Goal: Information Seeking & Learning: Get advice/opinions

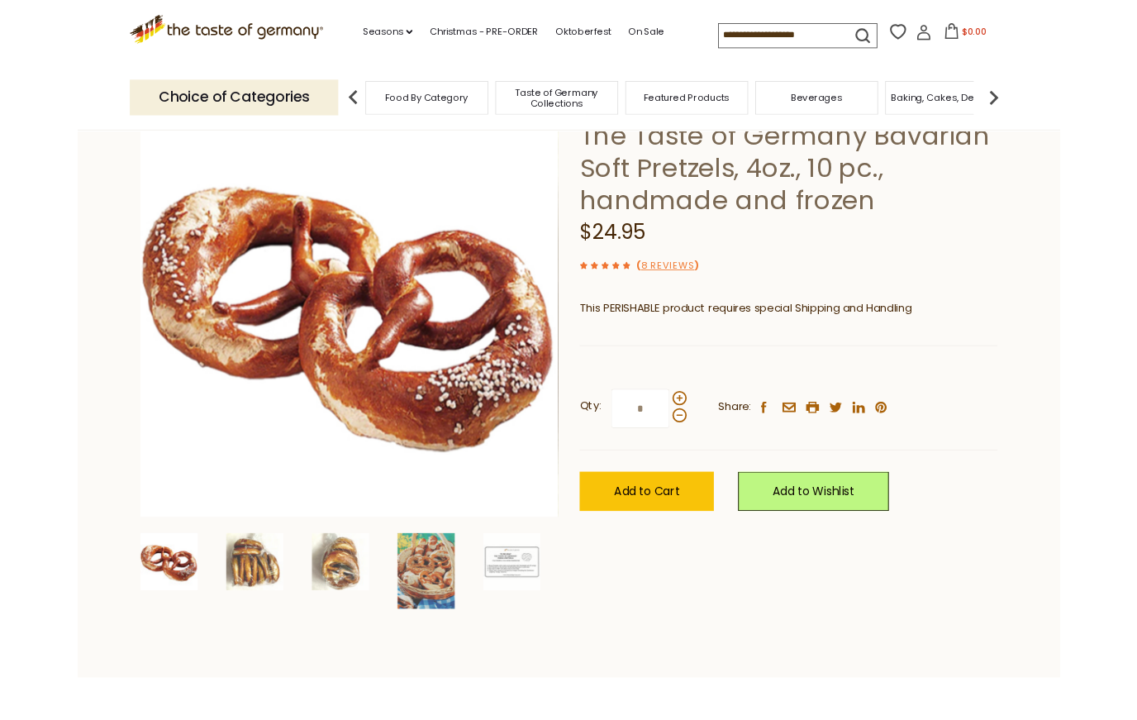
scroll to position [117, 0]
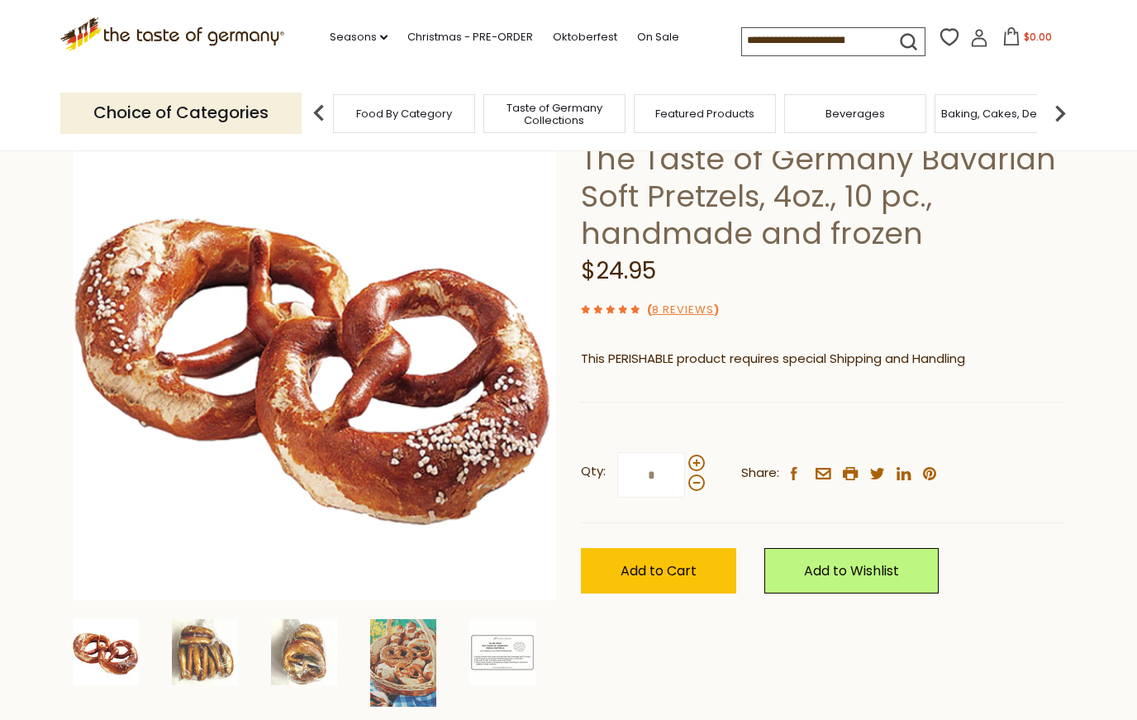
click at [680, 312] on link "8 Reviews" at bounding box center [683, 310] width 62 height 17
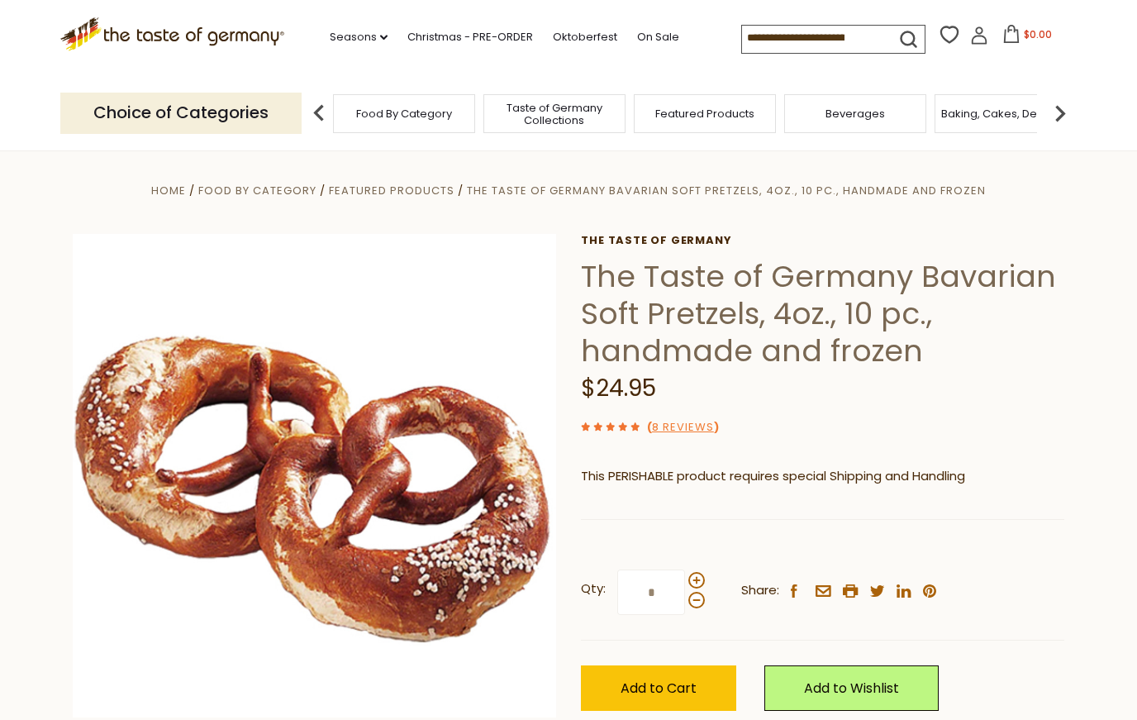
click at [681, 431] on link "8 Reviews" at bounding box center [683, 427] width 62 height 17
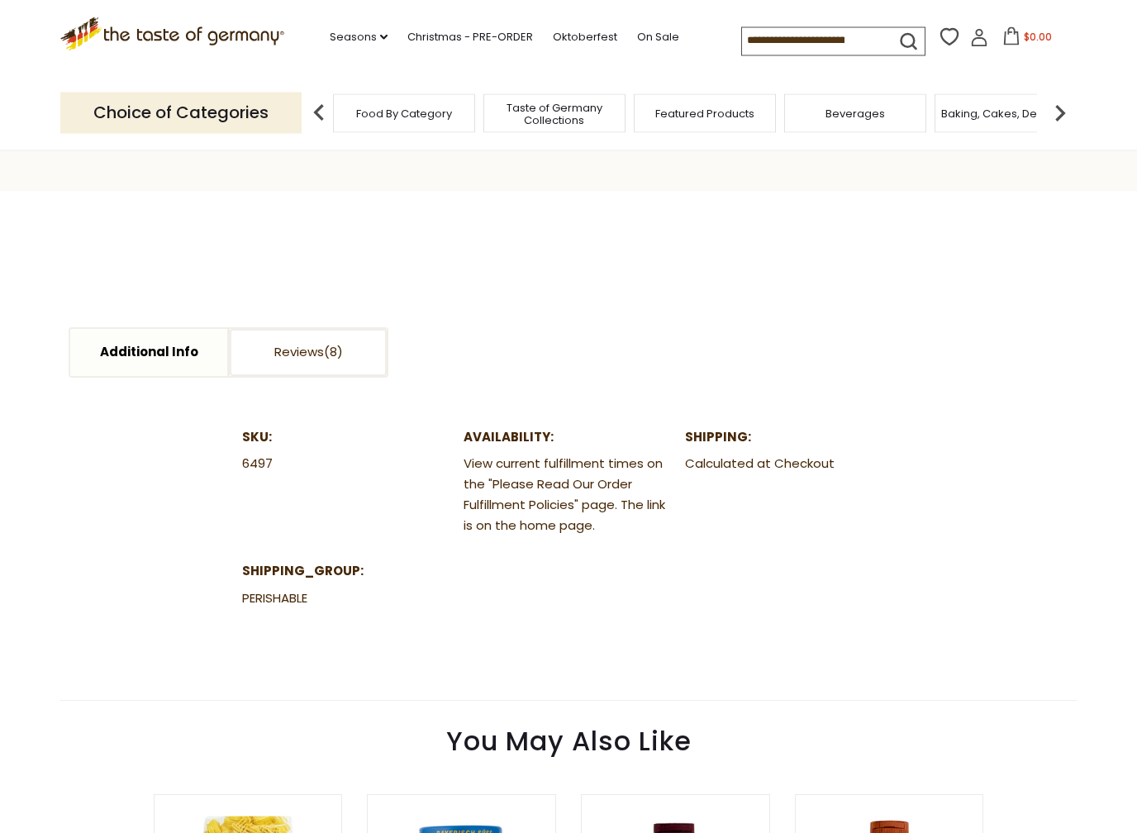
scroll to position [712, 0]
click at [319, 354] on link "Reviews" at bounding box center [308, 352] width 157 height 47
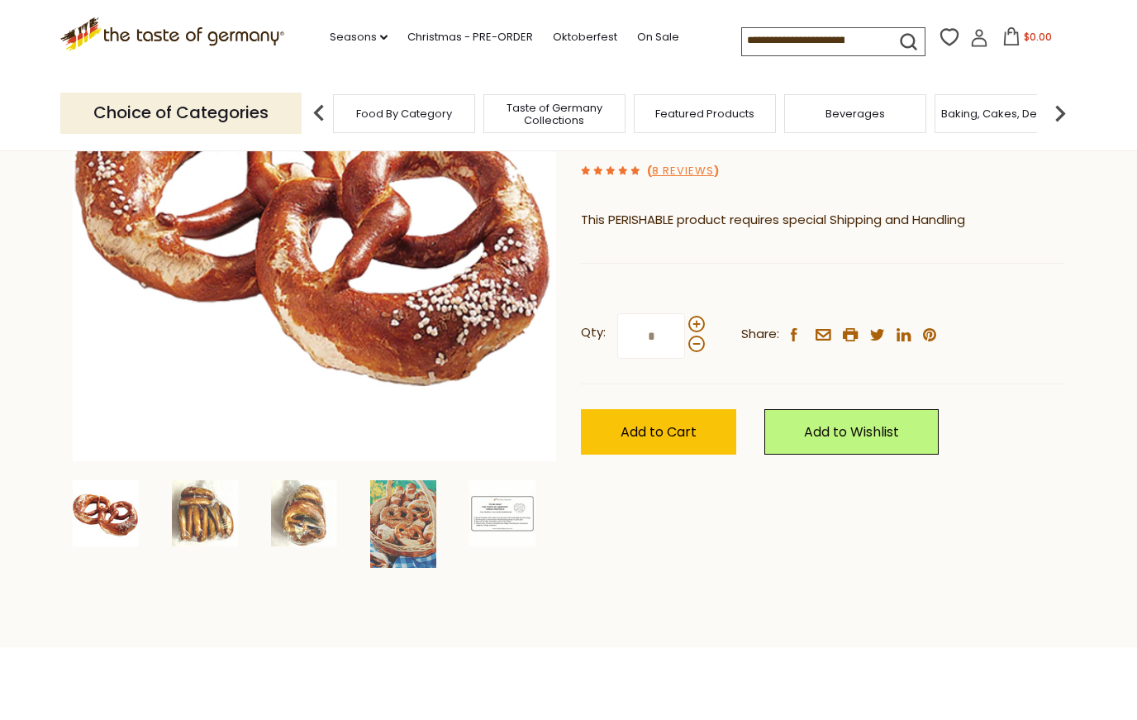
scroll to position [255, 0]
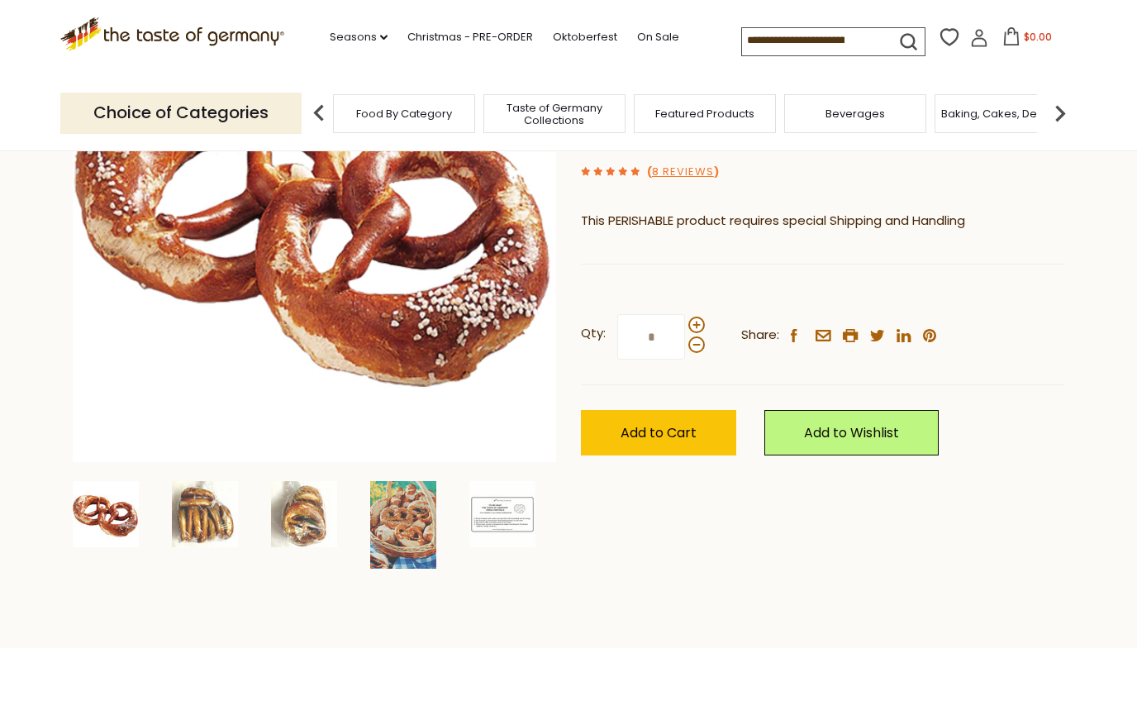
click at [553, 41] on link "Oktoberfest" at bounding box center [585, 37] width 64 height 18
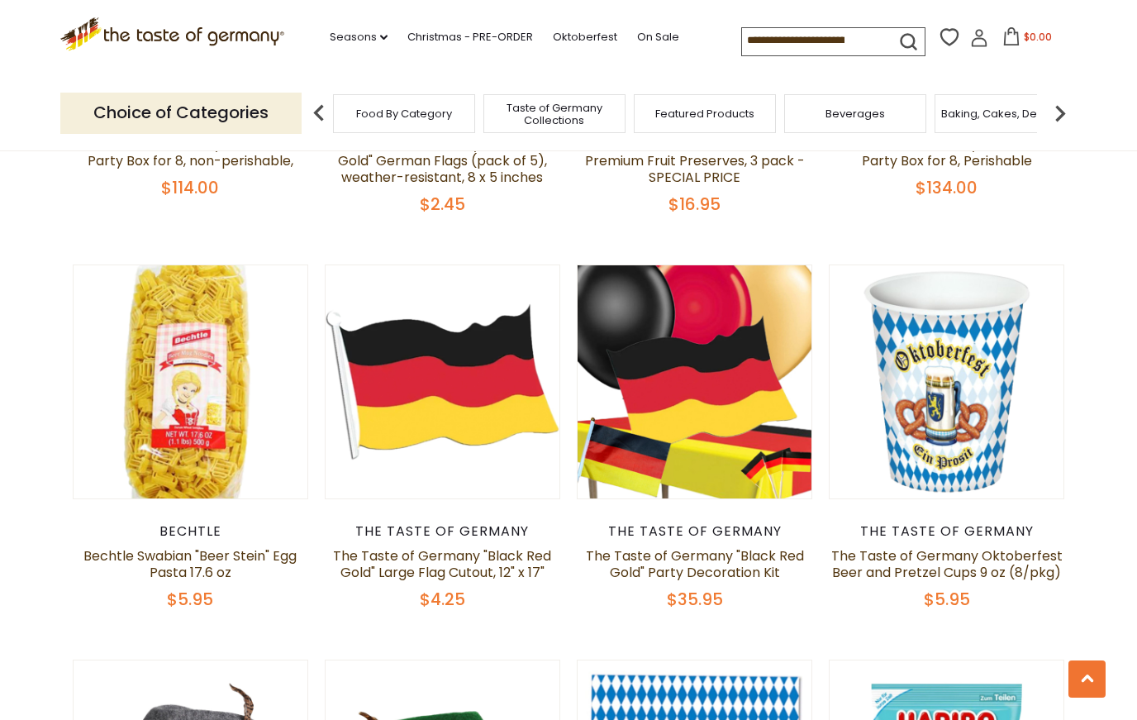
scroll to position [760, 0]
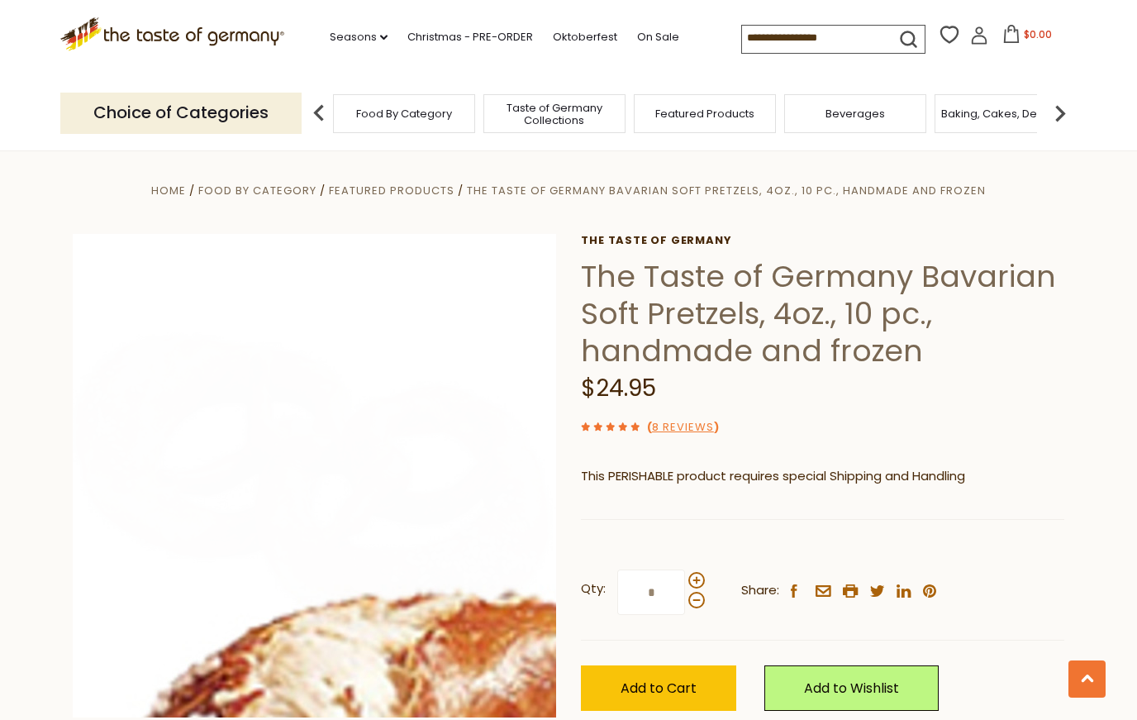
scroll to position [2433, 0]
